Goal: Task Accomplishment & Management: Manage account settings

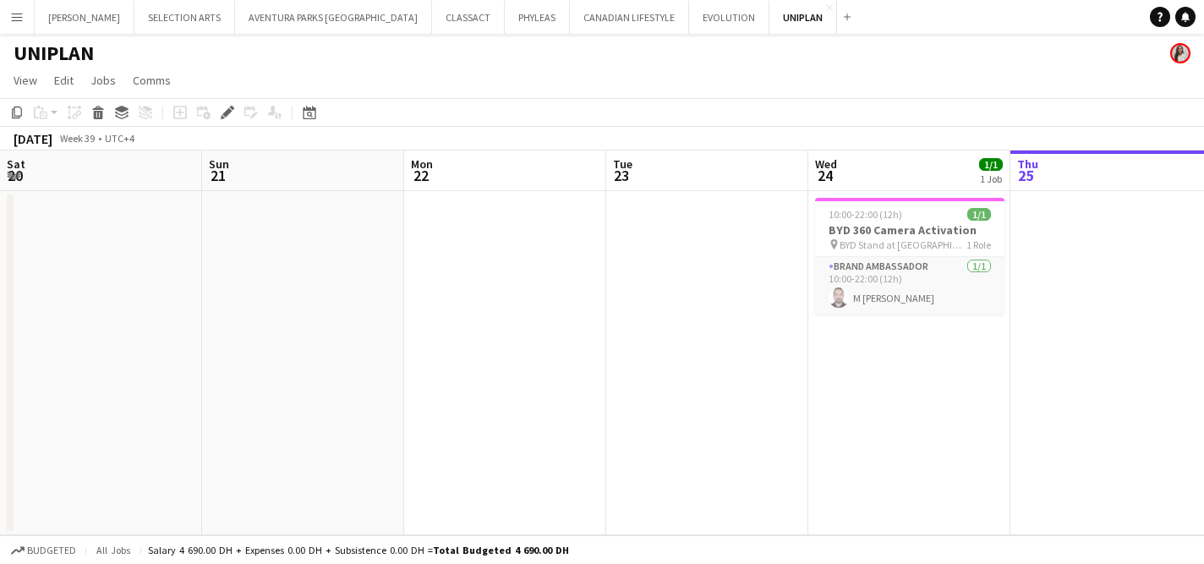
scroll to position [0, 582]
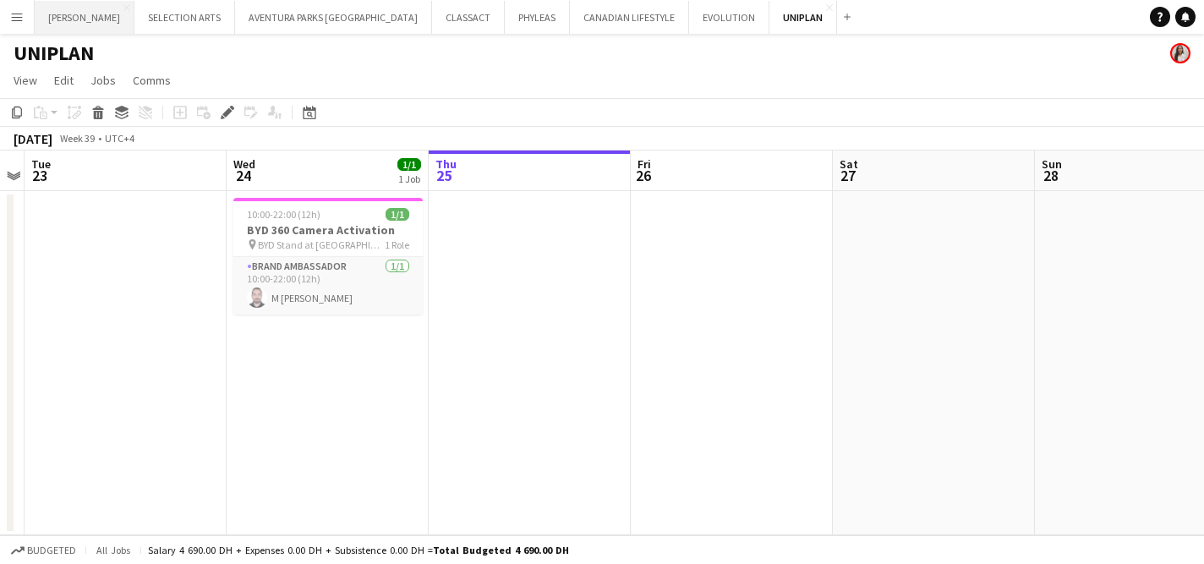
click at [102, 25] on button "[PERSON_NAME] Close" at bounding box center [85, 17] width 100 height 33
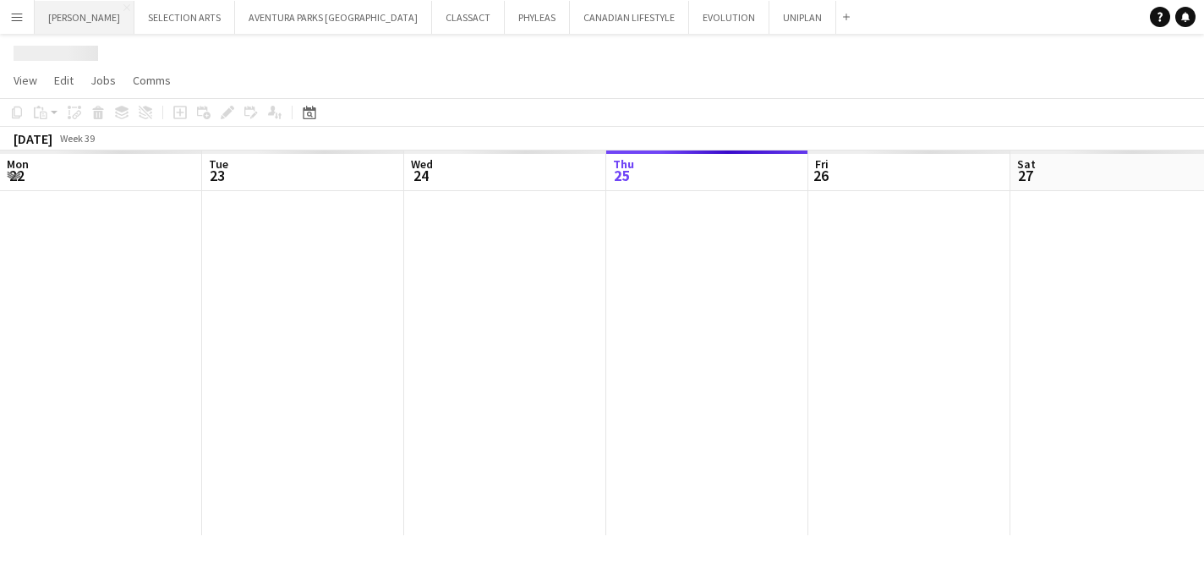
scroll to position [0, 404]
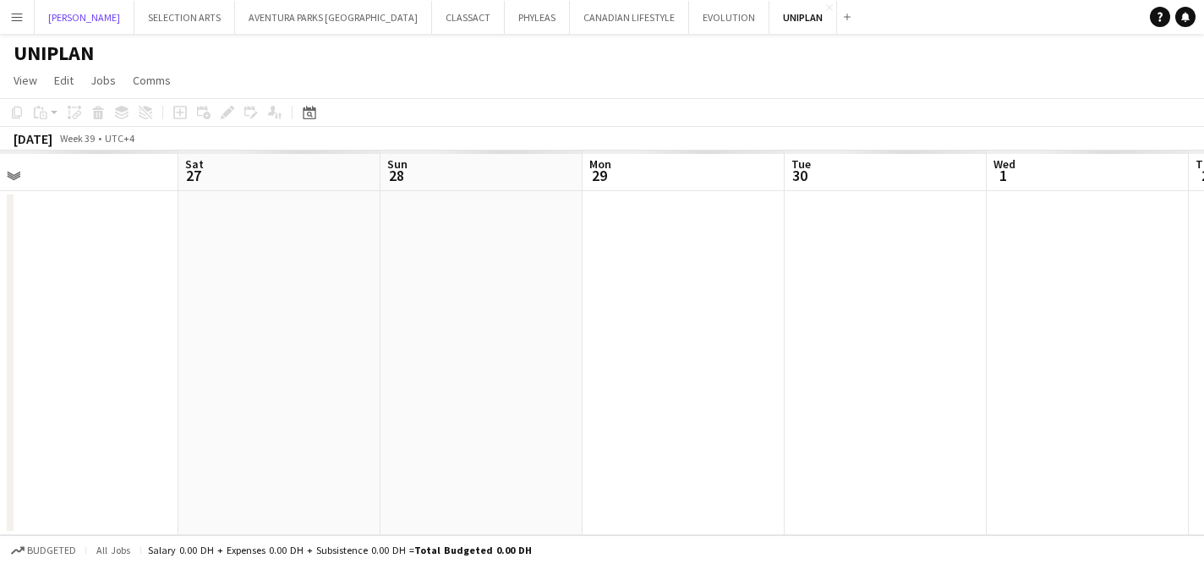
scroll to position [0, 638]
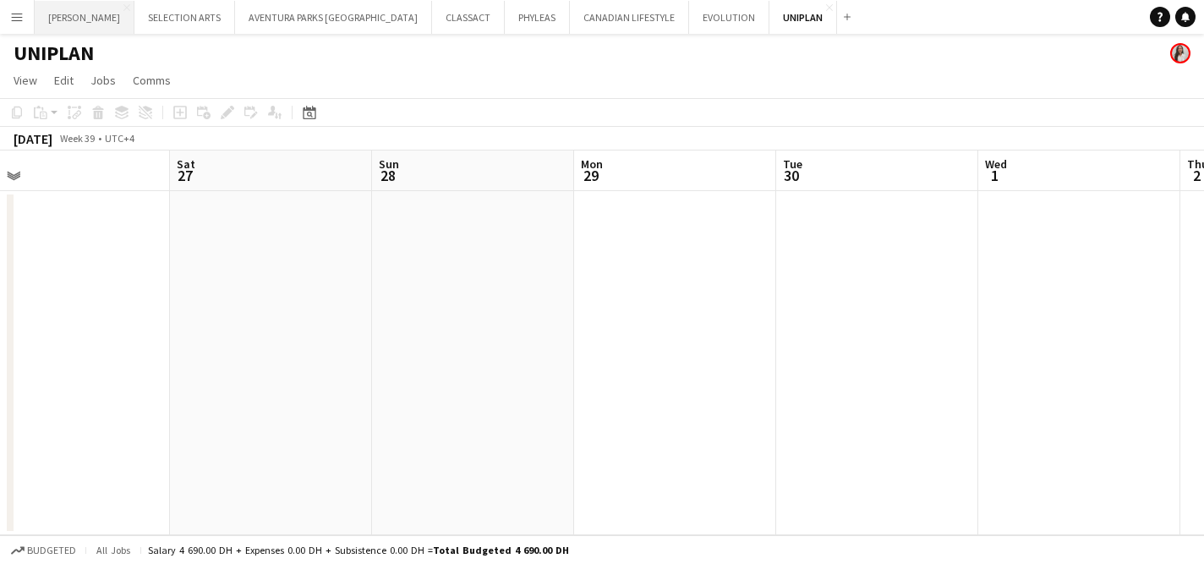
click at [87, 21] on button "[PERSON_NAME] Close" at bounding box center [85, 17] width 100 height 33
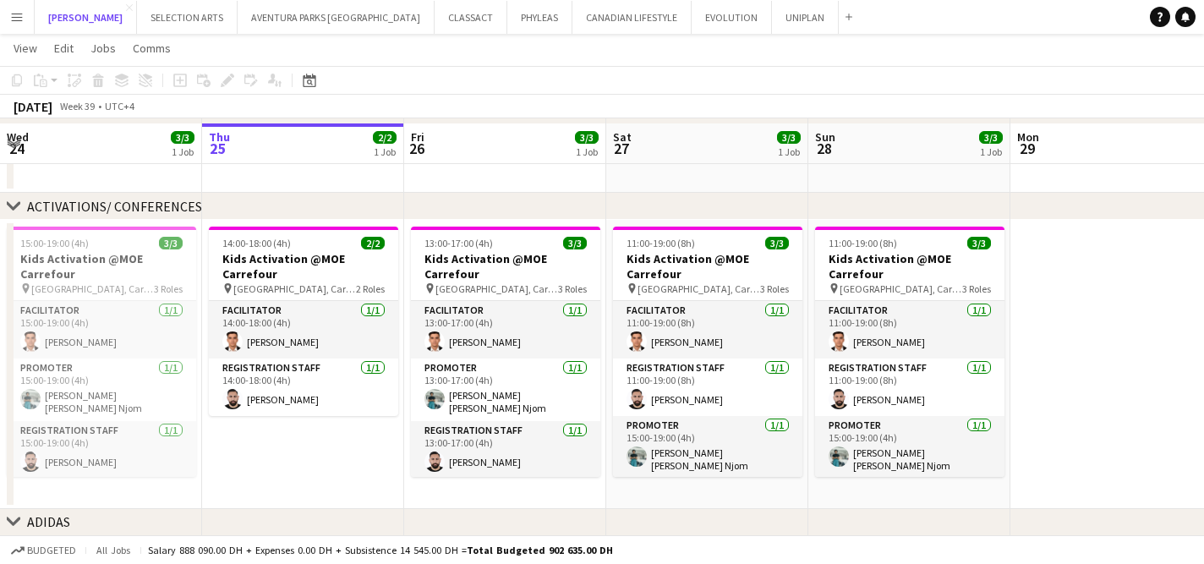
scroll to position [130, 0]
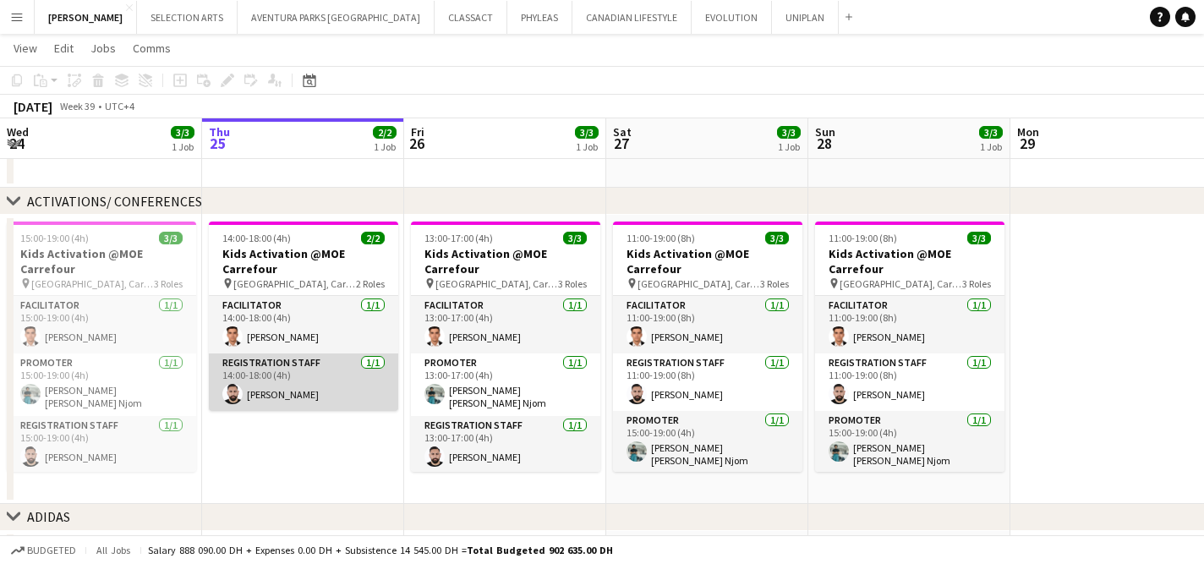
click at [282, 373] on app-card-role "Registration Staff [DATE] 14:00-18:00 (4h) [PERSON_NAME]" at bounding box center [303, 381] width 189 height 57
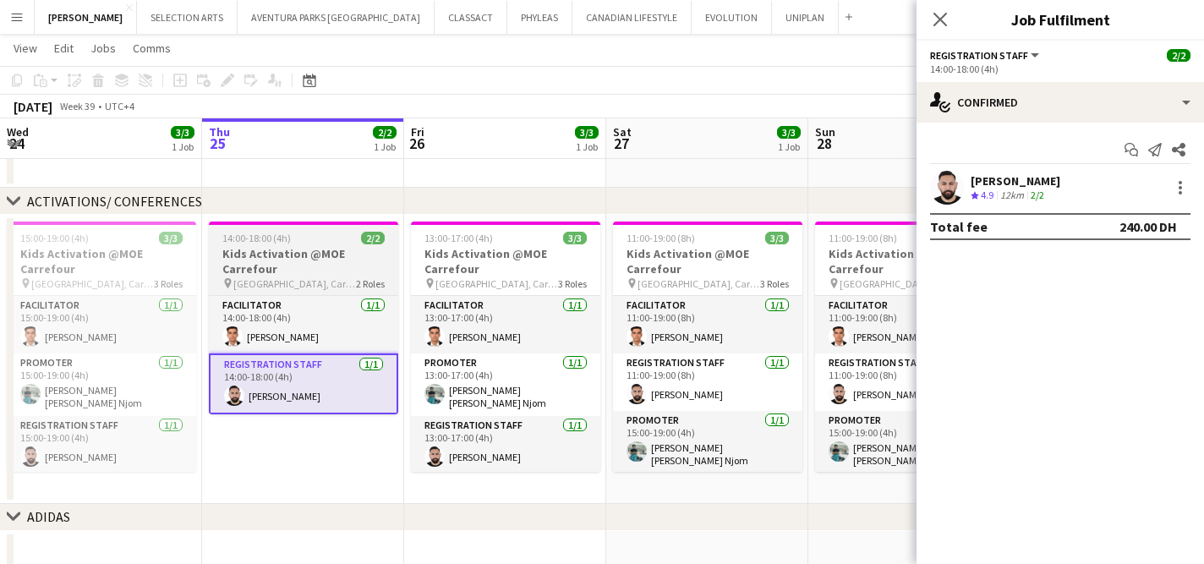
click at [309, 265] on h3 "Kids Activation @MOE Carrefour" at bounding box center [303, 261] width 189 height 30
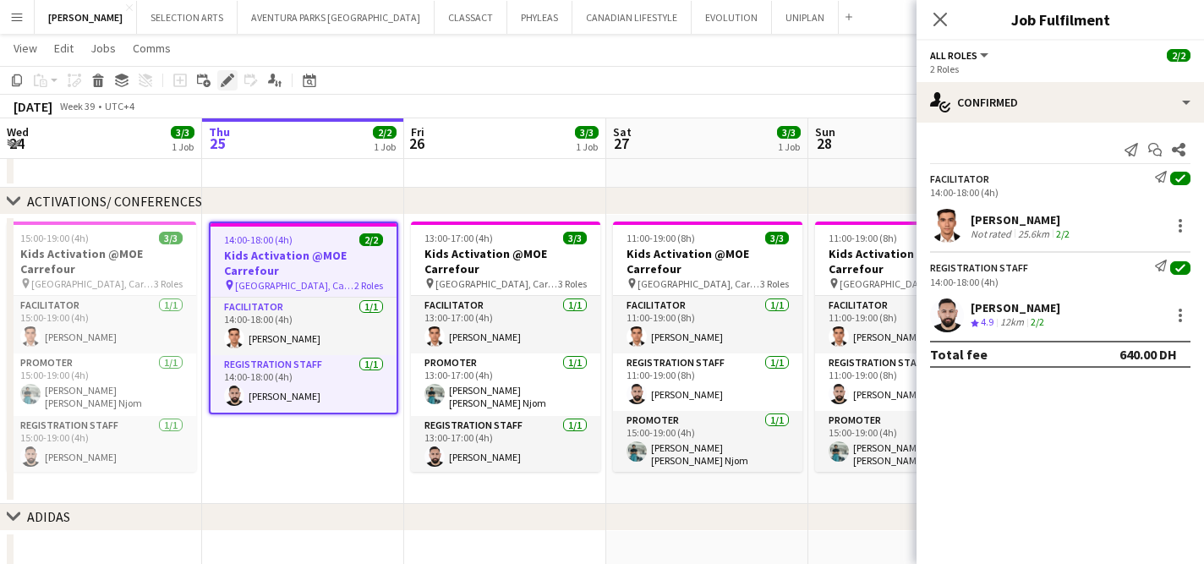
click at [223, 82] on icon at bounding box center [226, 80] width 9 height 9
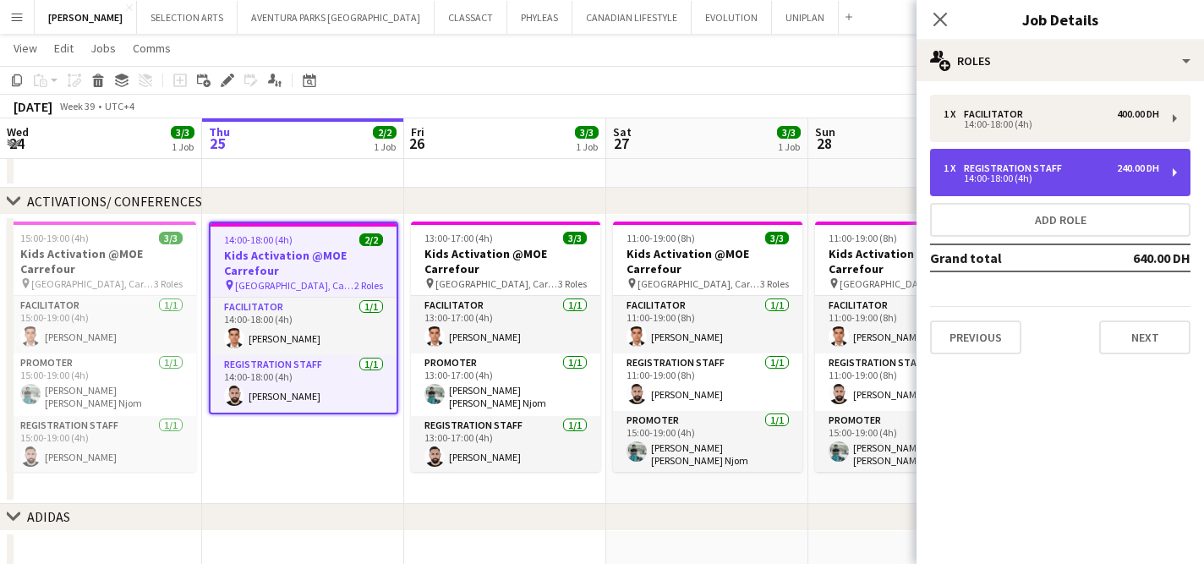
click at [1089, 174] on div "14:00-18:00 (4h)" at bounding box center [1051, 178] width 216 height 8
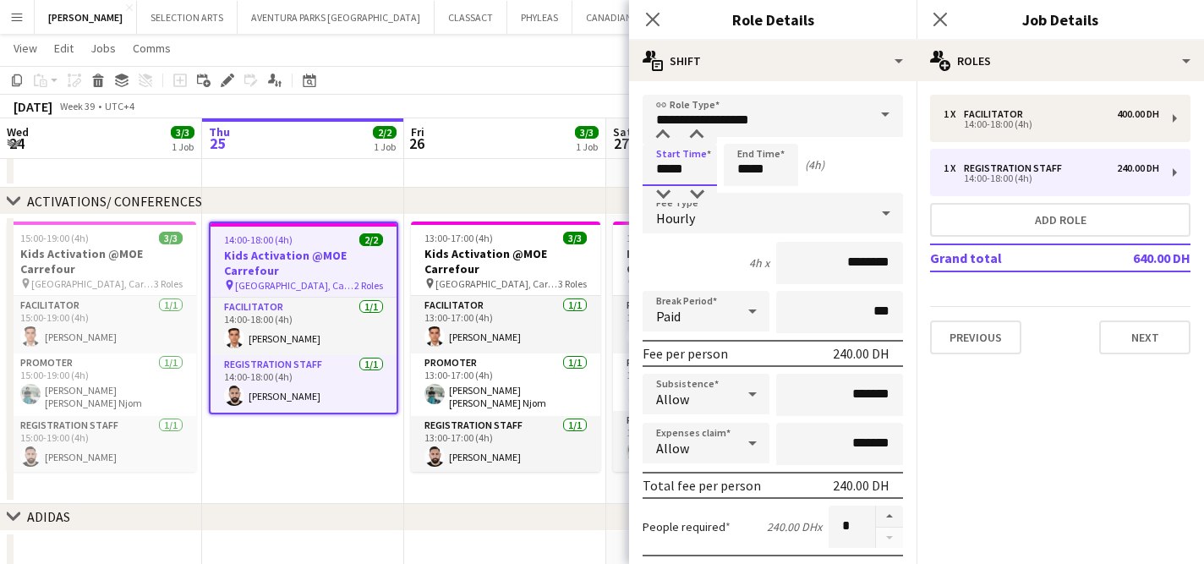
click at [687, 160] on input "*****" at bounding box center [679, 165] width 74 height 42
click at [695, 136] on div at bounding box center [697, 135] width 34 height 17
type input "*****"
click at [695, 136] on div at bounding box center [697, 135] width 34 height 17
click at [1014, 446] on mat-expansion-panel "pencil3 General details 1 x Facilitator 400.00 DH 14:00-18:00 (4h) 1 x Registra…" at bounding box center [1059, 322] width 287 height 483
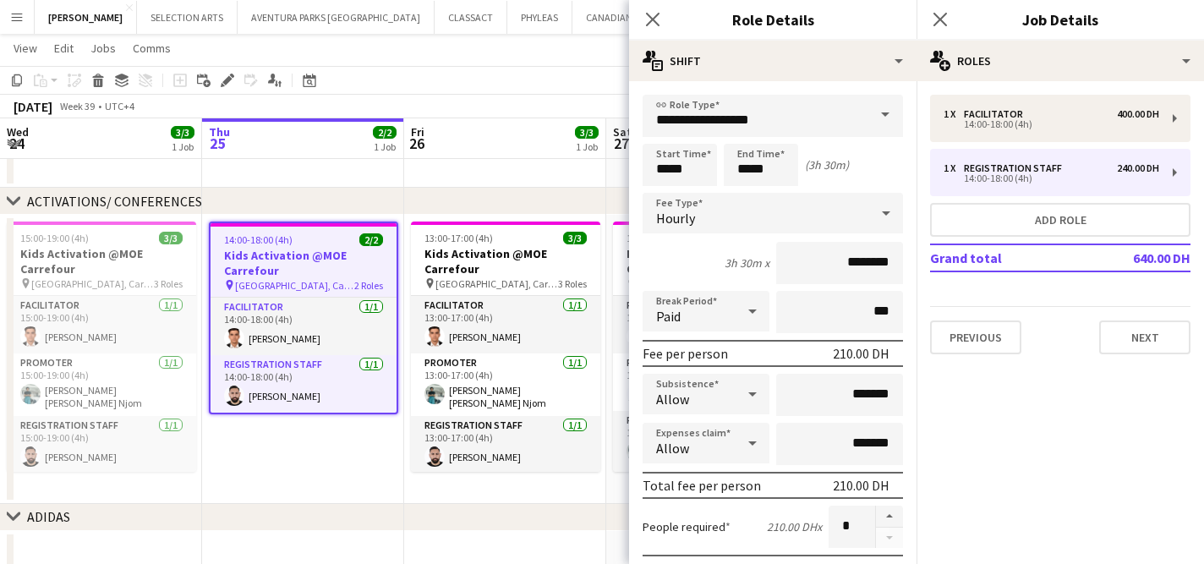
click at [553, 161] on app-date-cell at bounding box center [505, 162] width 202 height 51
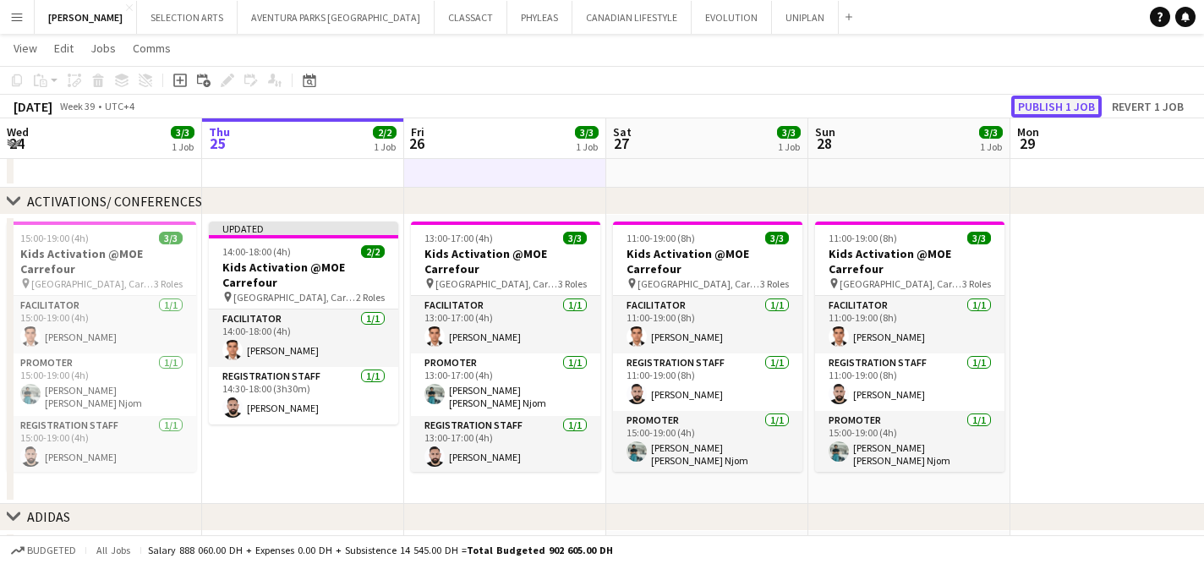
click at [1066, 101] on button "Publish 1 job" at bounding box center [1056, 107] width 90 height 22
